Goal: Information Seeking & Learning: Understand process/instructions

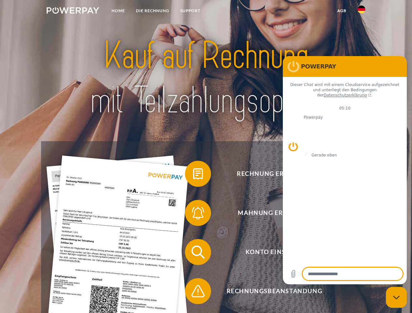
click at [73, 11] on img at bounding box center [73, 10] width 53 height 7
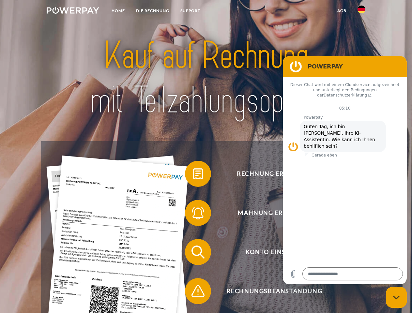
click at [362, 11] on img at bounding box center [362, 10] width 8 height 8
click at [342, 11] on link "agb" at bounding box center [342, 11] width 20 height 12
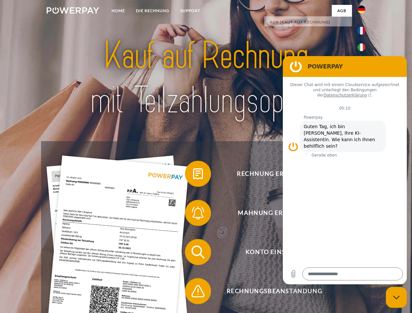
click at [193, 175] on span at bounding box center [188, 174] width 33 height 33
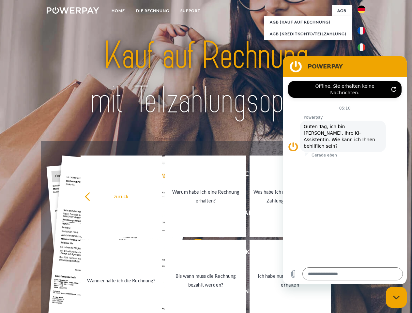
click at [193, 254] on link "Bis wann muss die Rechnung bezahlt werden?" at bounding box center [205, 281] width 81 height 82
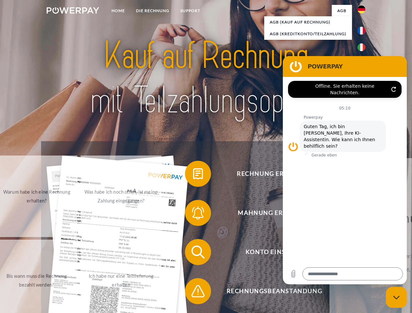
click at [193, 293] on span at bounding box center [188, 291] width 33 height 33
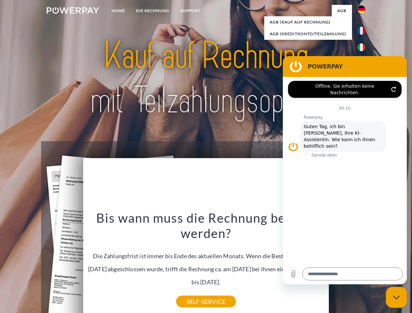
click at [396, 298] on icon "Messaging-Fenster schließen" at bounding box center [396, 298] width 7 height 4
type textarea "*"
